Goal: Information Seeking & Learning: Learn about a topic

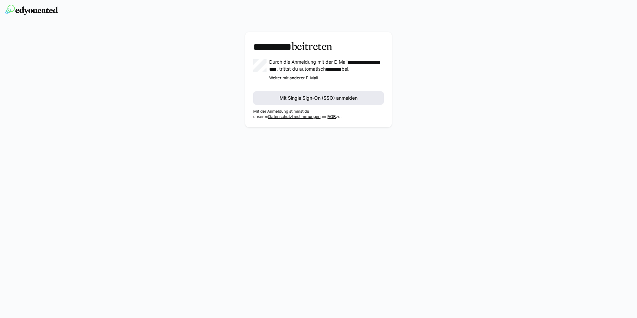
click at [302, 105] on span "Mit Single Sign-On (SSO) anmelden" at bounding box center [318, 97] width 131 height 13
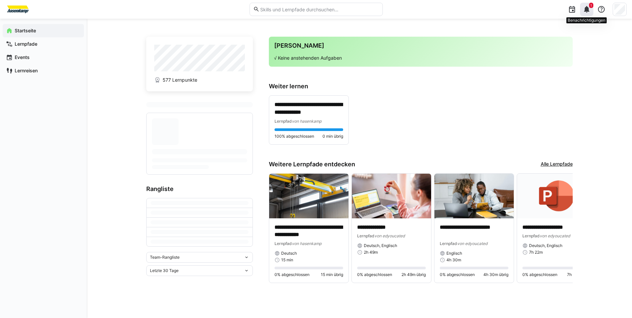
click at [586, 8] on eds-icon at bounding box center [586, 9] width 8 height 8
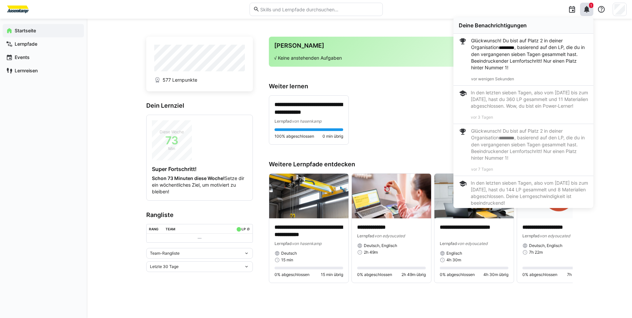
click at [416, 101] on div "**********" at bounding box center [421, 119] width 304 height 49
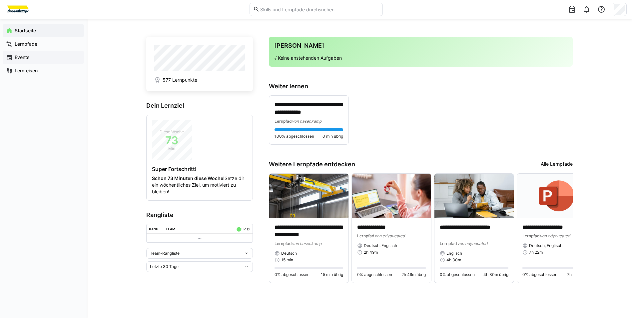
click at [56, 51] on div "Events" at bounding box center [43, 57] width 81 height 13
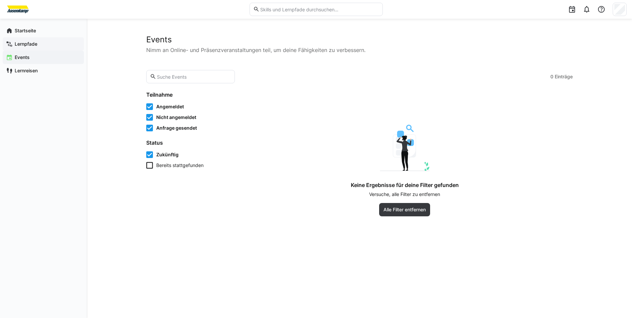
click at [54, 43] on span "Lernpfade" at bounding box center [47, 44] width 67 height 7
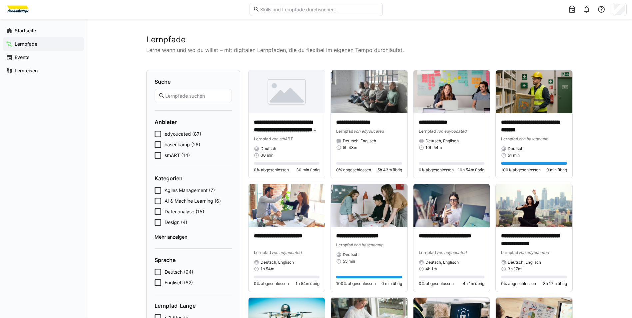
click at [164, 154] on eds-checkbox "smART (14)" at bounding box center [192, 155] width 77 height 7
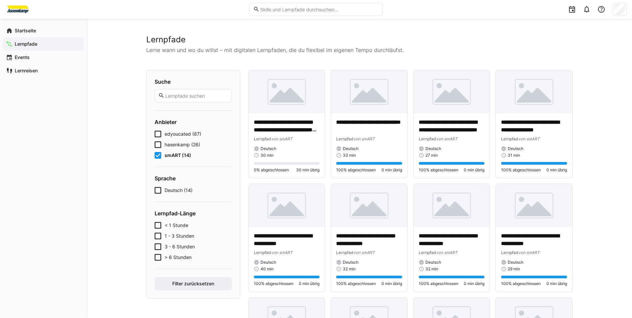
click at [156, 146] on icon at bounding box center [157, 144] width 7 height 7
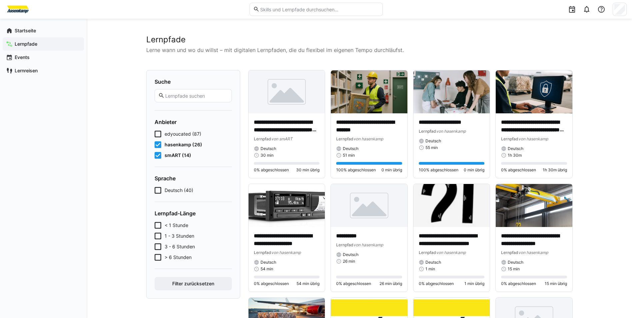
click at [157, 142] on icon at bounding box center [157, 144] width 7 height 7
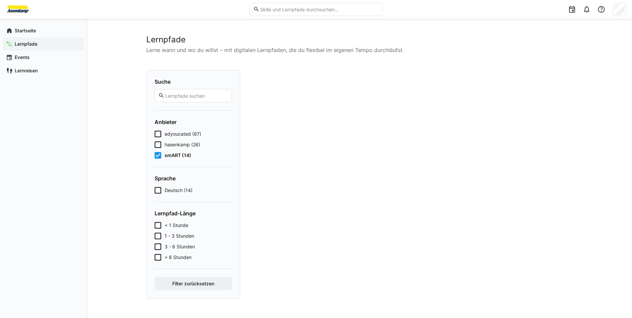
click at [157, 156] on icon at bounding box center [157, 155] width 7 height 7
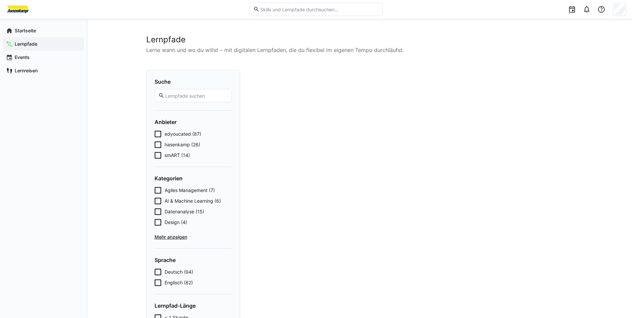
click at [265, 12] on input "text" at bounding box center [318, 9] width 119 height 6
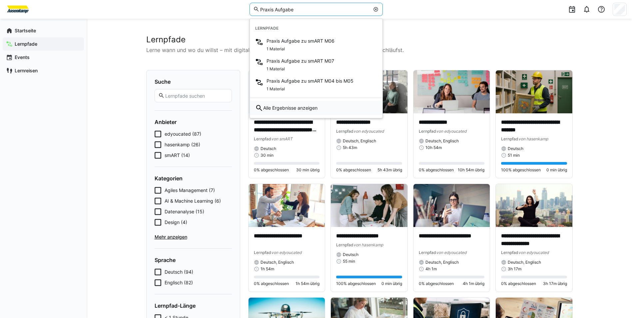
type input "Praxis Aufgabe"
click at [324, 107] on div "Alle Ergebnisse anzeigen" at bounding box center [316, 108] width 133 height 15
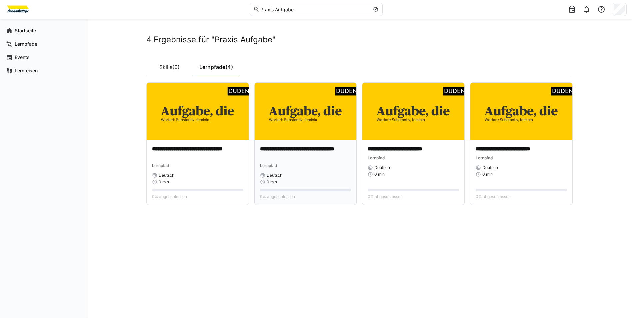
click at [324, 174] on div "Deutsch" at bounding box center [305, 174] width 91 height 5
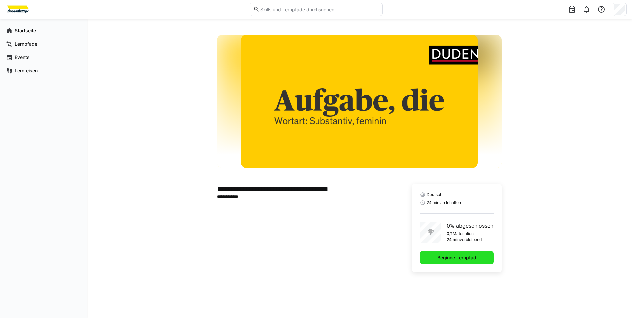
click at [490, 259] on span "Beginne Lernpfad" at bounding box center [457, 257] width 74 height 13
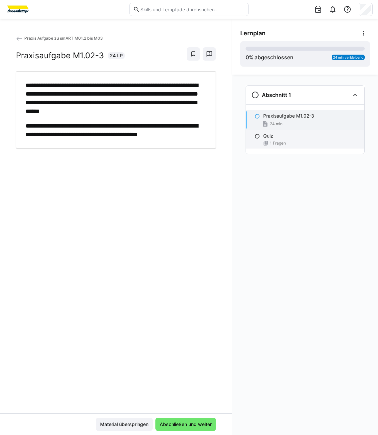
click at [298, 139] on div "Quiz 1 Fragen" at bounding box center [305, 139] width 119 height 19
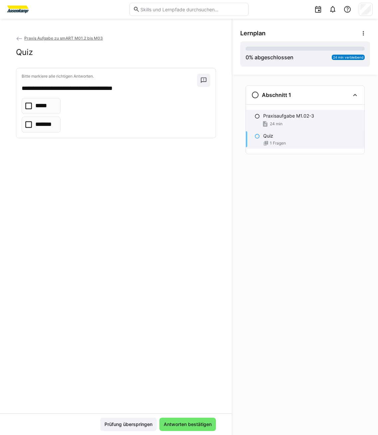
click at [301, 120] on div "Praxisaufgabe M1.02-3 24 min" at bounding box center [305, 120] width 119 height 20
